Goal: Task Accomplishment & Management: Manage account settings

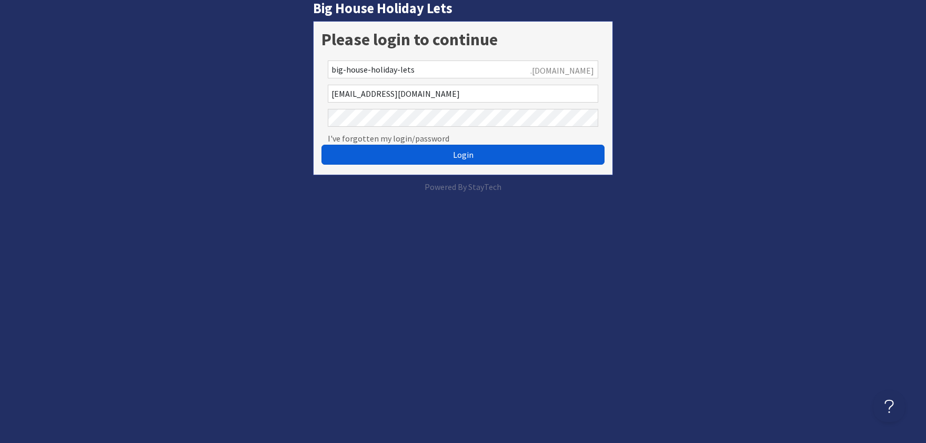
click at [458, 155] on span "Login" at bounding box center [463, 154] width 21 height 11
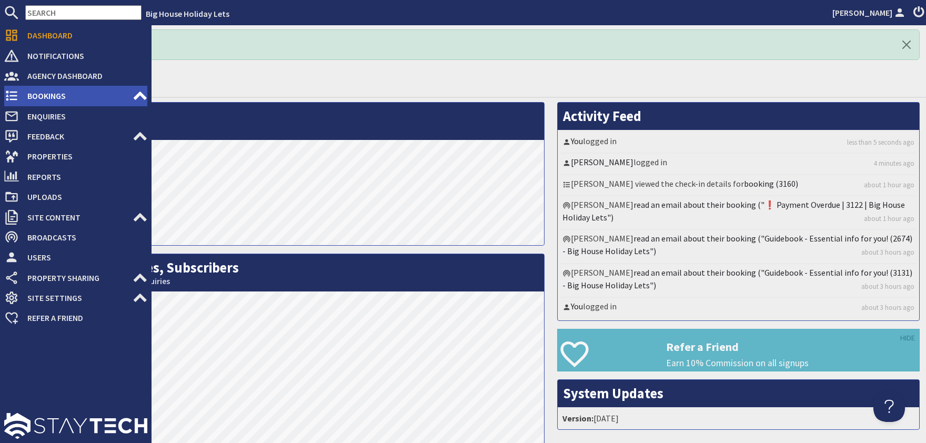
click at [42, 96] on span "Bookings" at bounding box center [76, 95] width 114 height 17
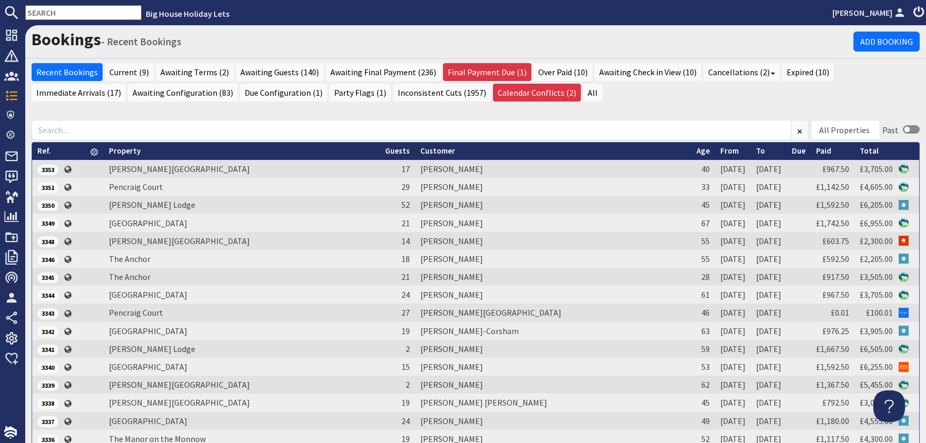
click at [539, 108] on div "Recent Bookings Current (9) Awaiting Terms (2) Awaiting Guests (140) Awaiting F…" at bounding box center [475, 86] width 901 height 46
click at [547, 114] on div "All Properties Beachley Manor Bowley Hall Bromsash House Carefree Cottage Fairl…" at bounding box center [475, 326] width 901 height 435
